Goal: Information Seeking & Learning: Learn about a topic

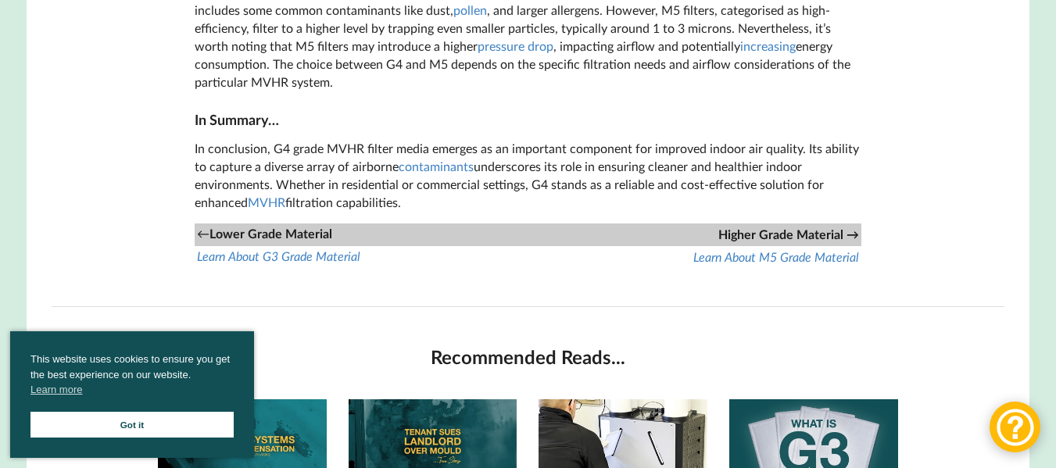
scroll to position [1528, 0]
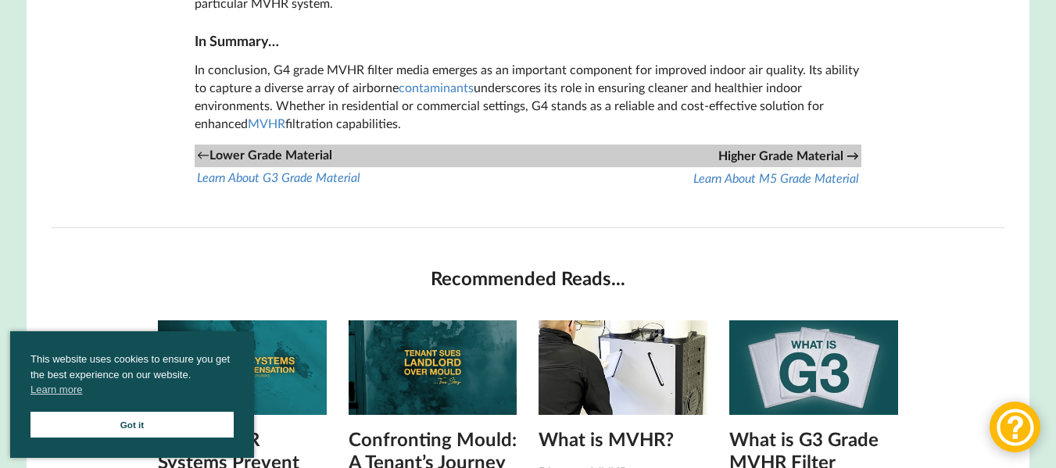
click at [273, 184] on icon "Learn About G3 Grade Material" at bounding box center [278, 177] width 163 height 15
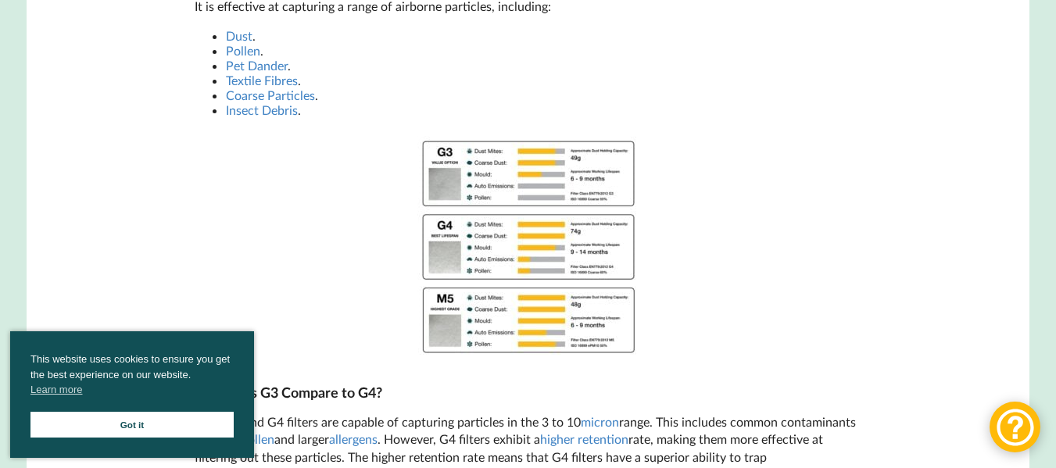
scroll to position [974, 0]
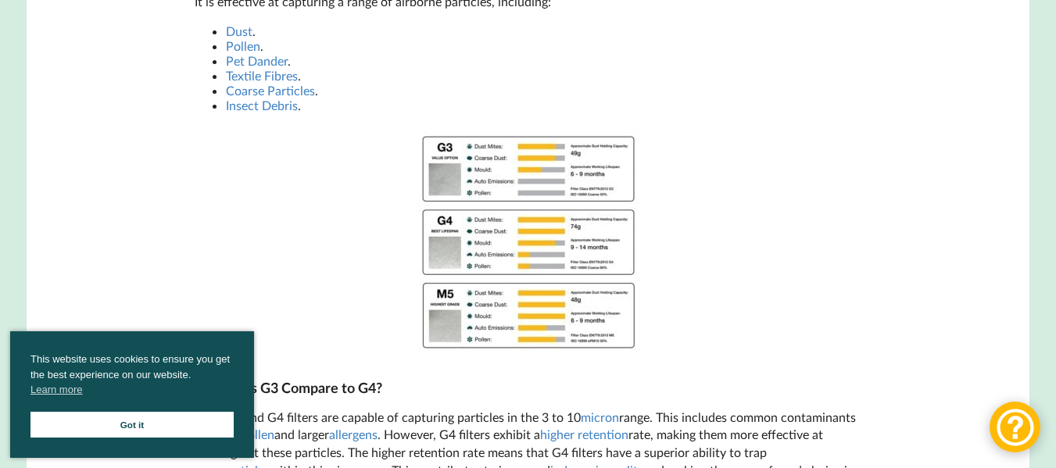
click at [540, 195] on img at bounding box center [528, 242] width 234 height 234
click at [494, 176] on img at bounding box center [528, 242] width 234 height 234
click at [492, 175] on img at bounding box center [528, 242] width 234 height 234
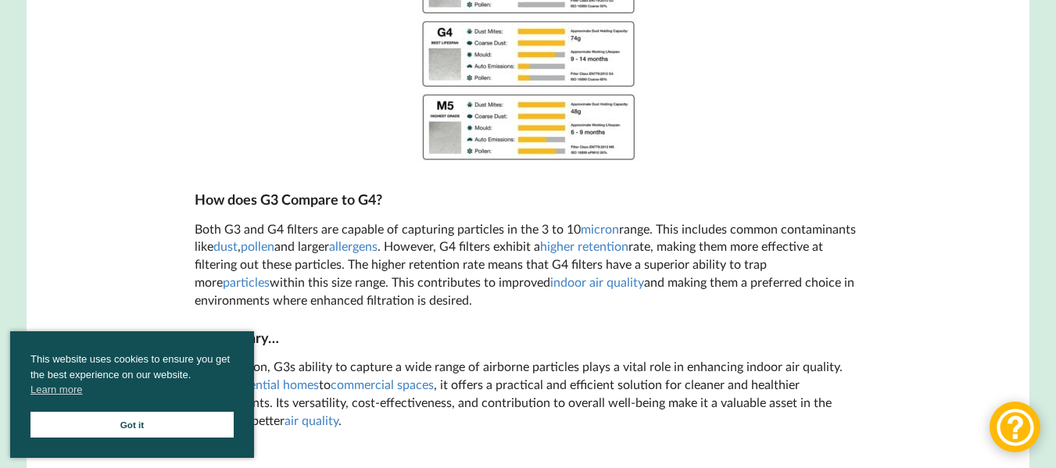
scroll to position [1046, 0]
